Goal: Check status: Check status

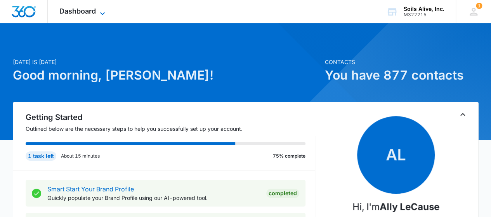
click at [101, 13] on icon at bounding box center [102, 13] width 5 height 3
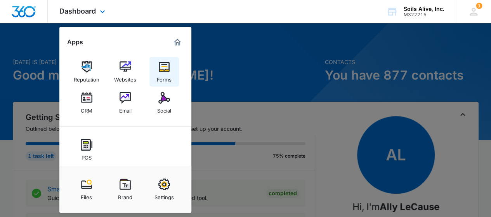
click at [160, 72] on img at bounding box center [164, 67] width 12 height 12
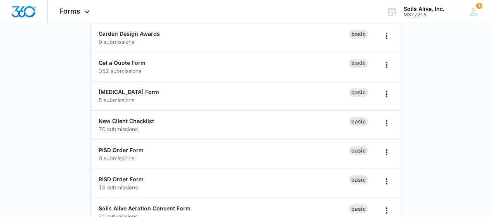
scroll to position [295, 0]
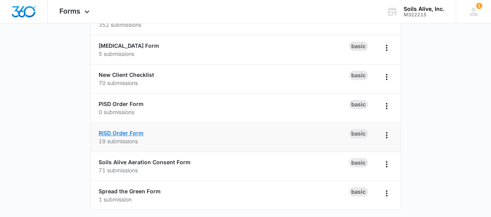
click at [134, 131] on link "RISD Order Form" at bounding box center [121, 133] width 45 height 7
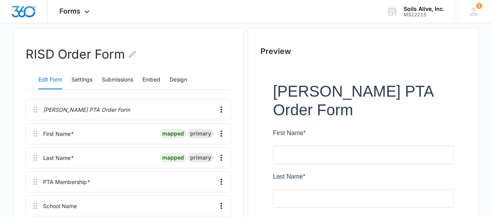
scroll to position [58, 0]
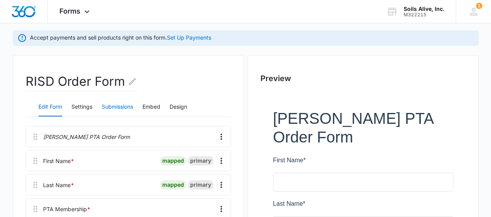
click at [122, 104] on button "Submissions" at bounding box center [117, 107] width 31 height 19
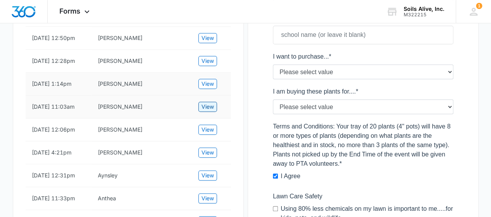
scroll to position [330, 0]
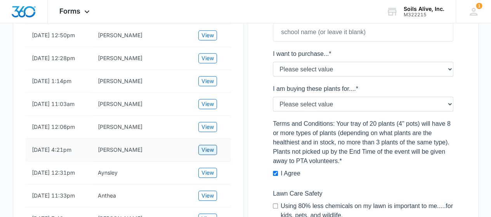
click at [210, 154] on span "View" at bounding box center [207, 150] width 12 height 9
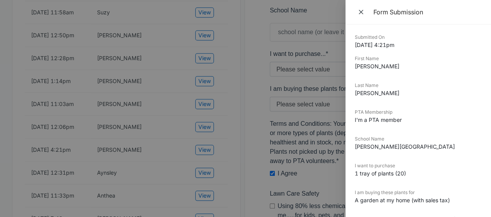
click at [223, 167] on div at bounding box center [245, 108] width 491 height 217
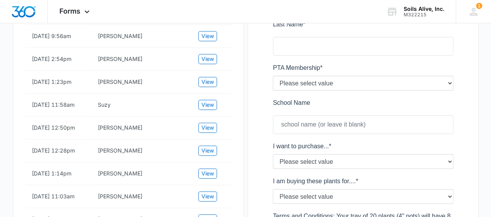
scroll to position [175, 0]
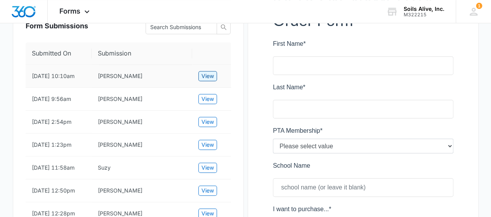
click at [208, 78] on span "View" at bounding box center [207, 76] width 12 height 9
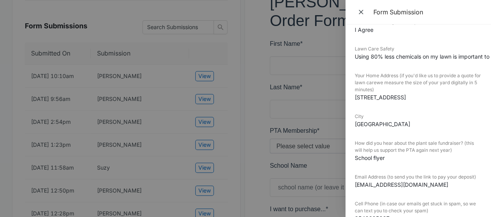
scroll to position [233, 0]
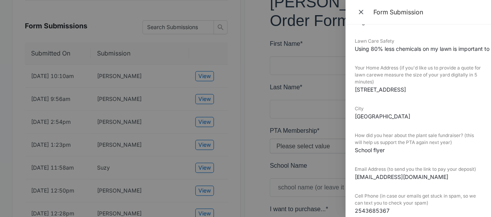
click at [245, 154] on div at bounding box center [245, 108] width 491 height 217
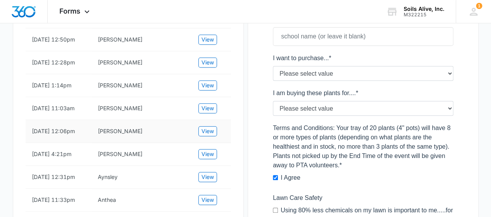
scroll to position [330, 0]
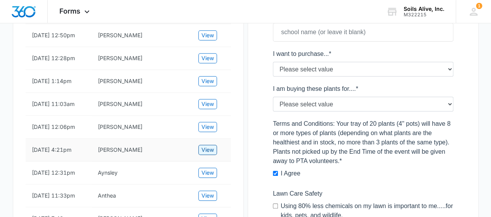
click at [213, 154] on span "View" at bounding box center [207, 150] width 12 height 9
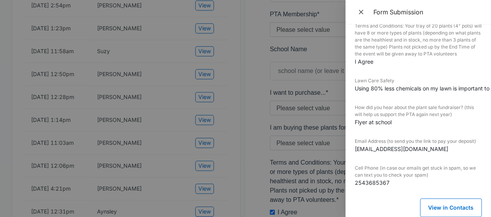
scroll to position [213, 0]
click at [240, 153] on div at bounding box center [245, 108] width 491 height 217
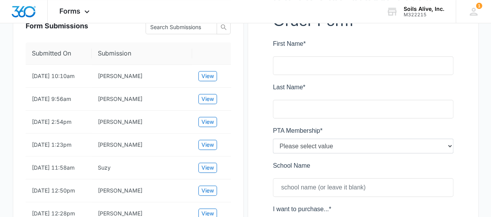
scroll to position [97, 0]
